Goal: Task Accomplishment & Management: Use online tool/utility

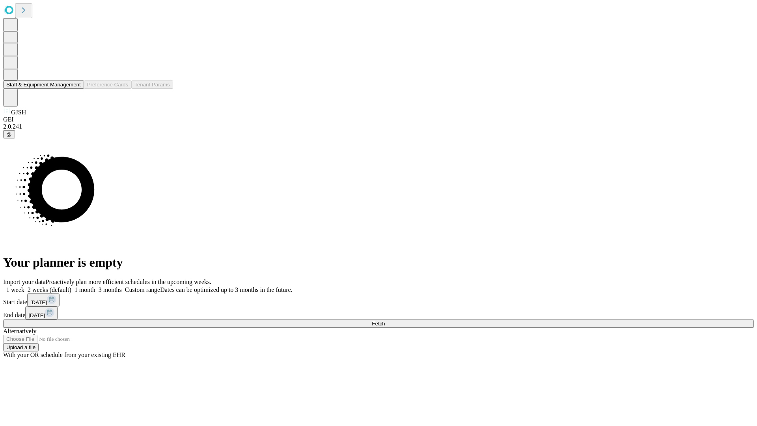
click at [75, 89] on button "Staff & Equipment Management" at bounding box center [43, 84] width 81 height 8
